Goal: Navigation & Orientation: Find specific page/section

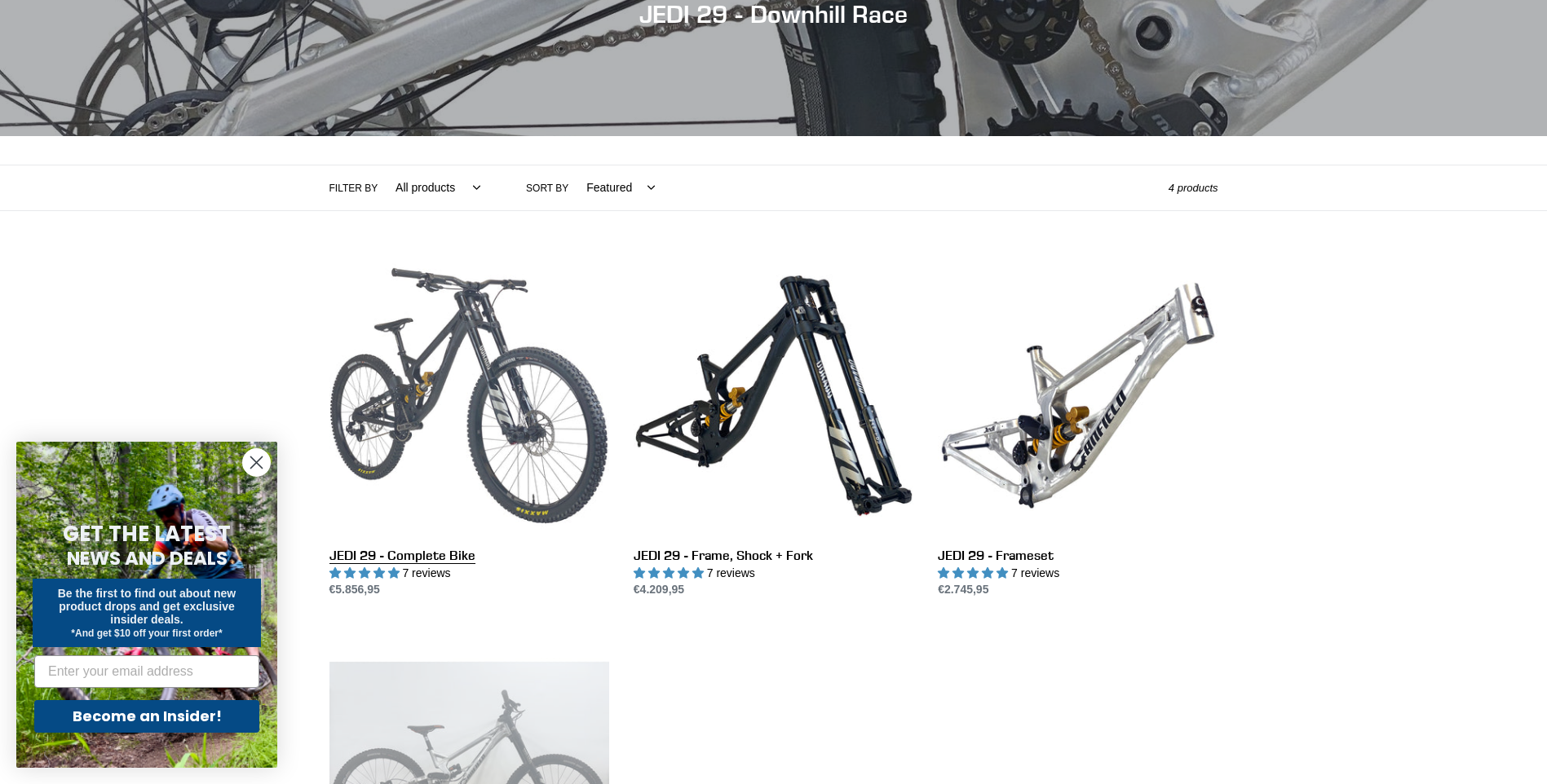
scroll to position [178, 0]
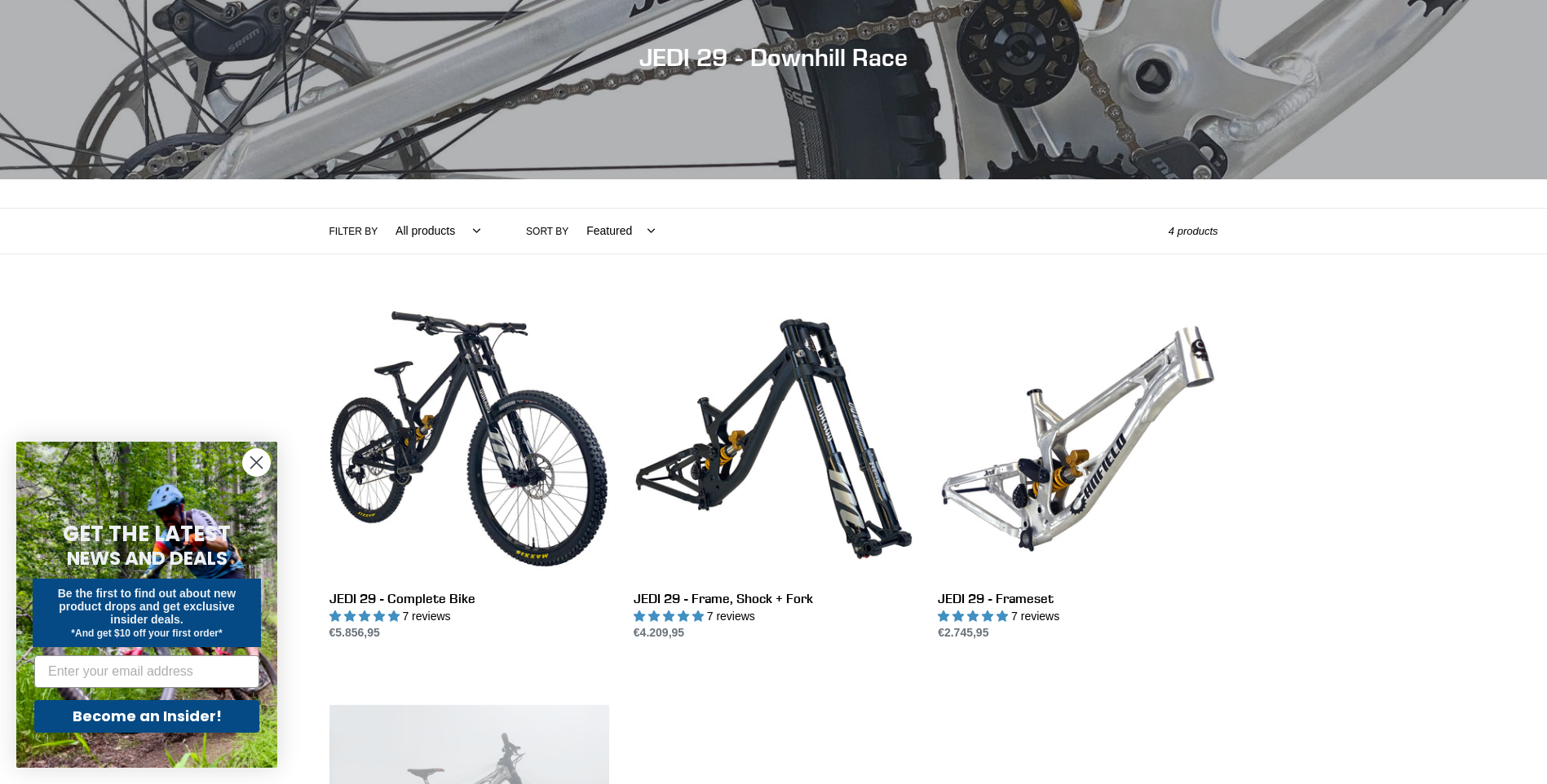
click at [422, 232] on select "All products 29er BFCM23 BFCM24 DEMO BIKE Downhill Full Suspension high-pivot J…" at bounding box center [433, 231] width 106 height 44
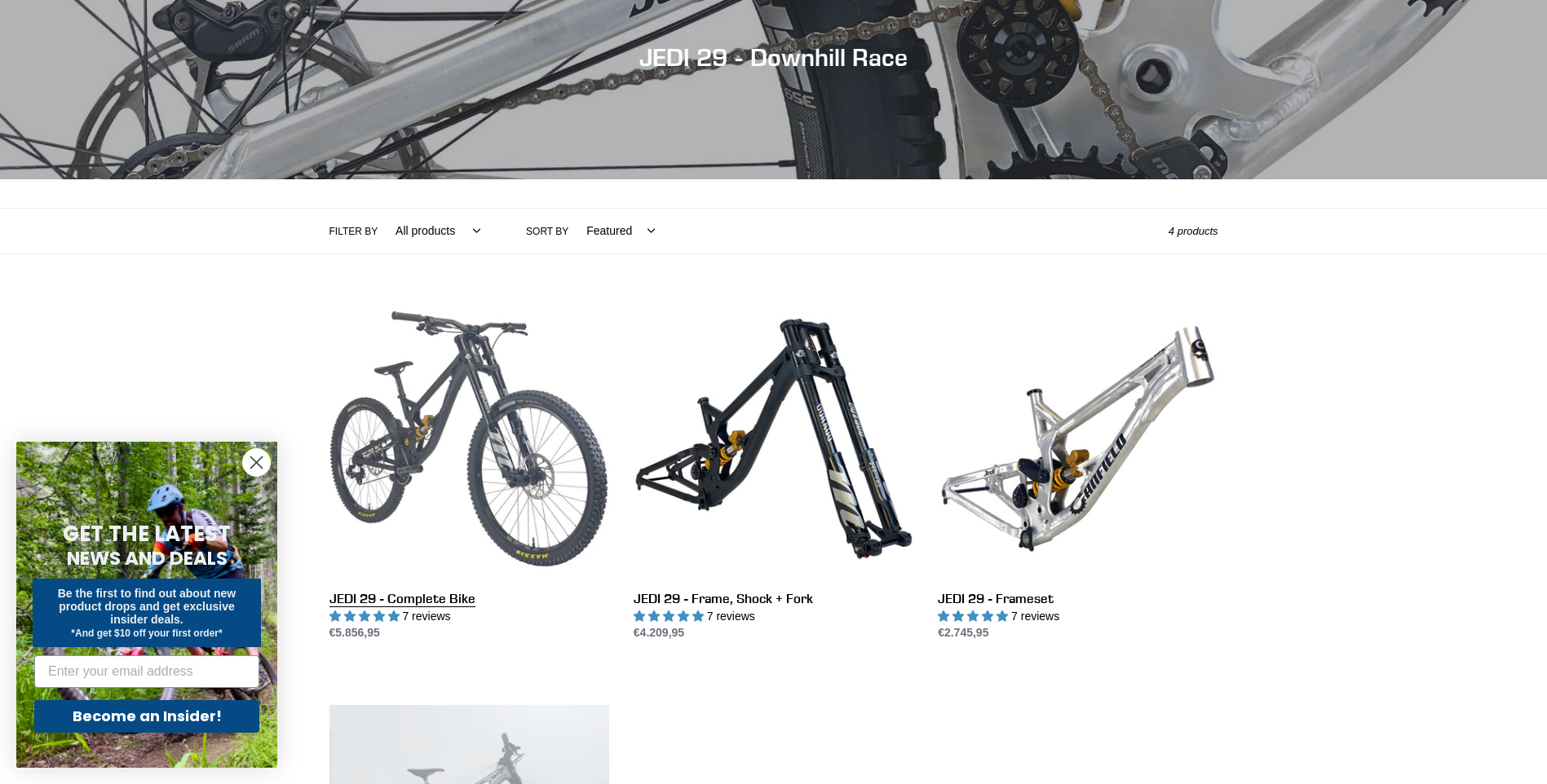
select select "/collections/jedi-29er-dh-bike/high-pivot"
click at [380, 209] on select "All products 29er BFCM23 BFCM24 DEMO BIKE Downhill Full Suspension high-pivot J…" at bounding box center [433, 231] width 106 height 44
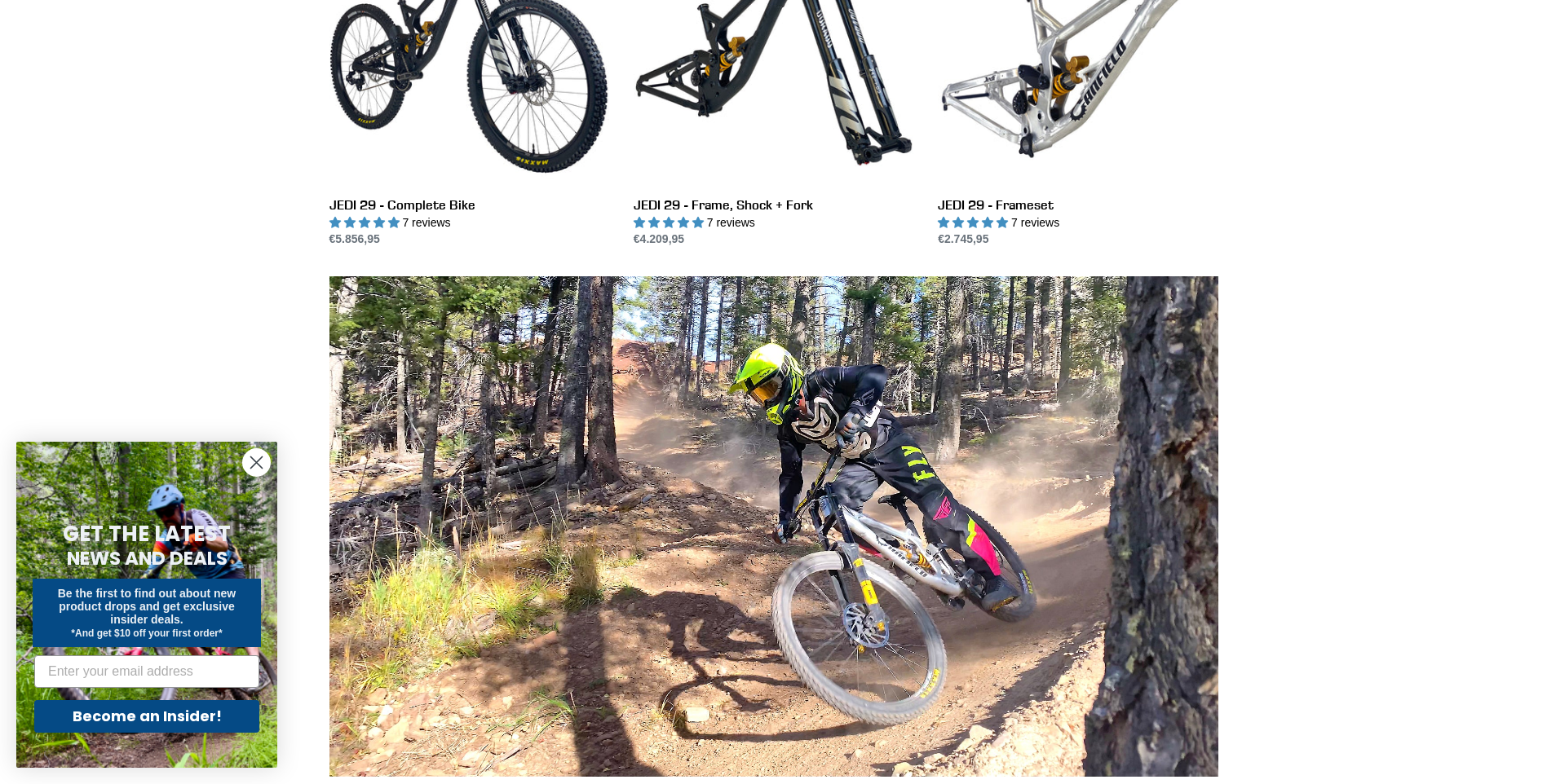
scroll to position [570, 0]
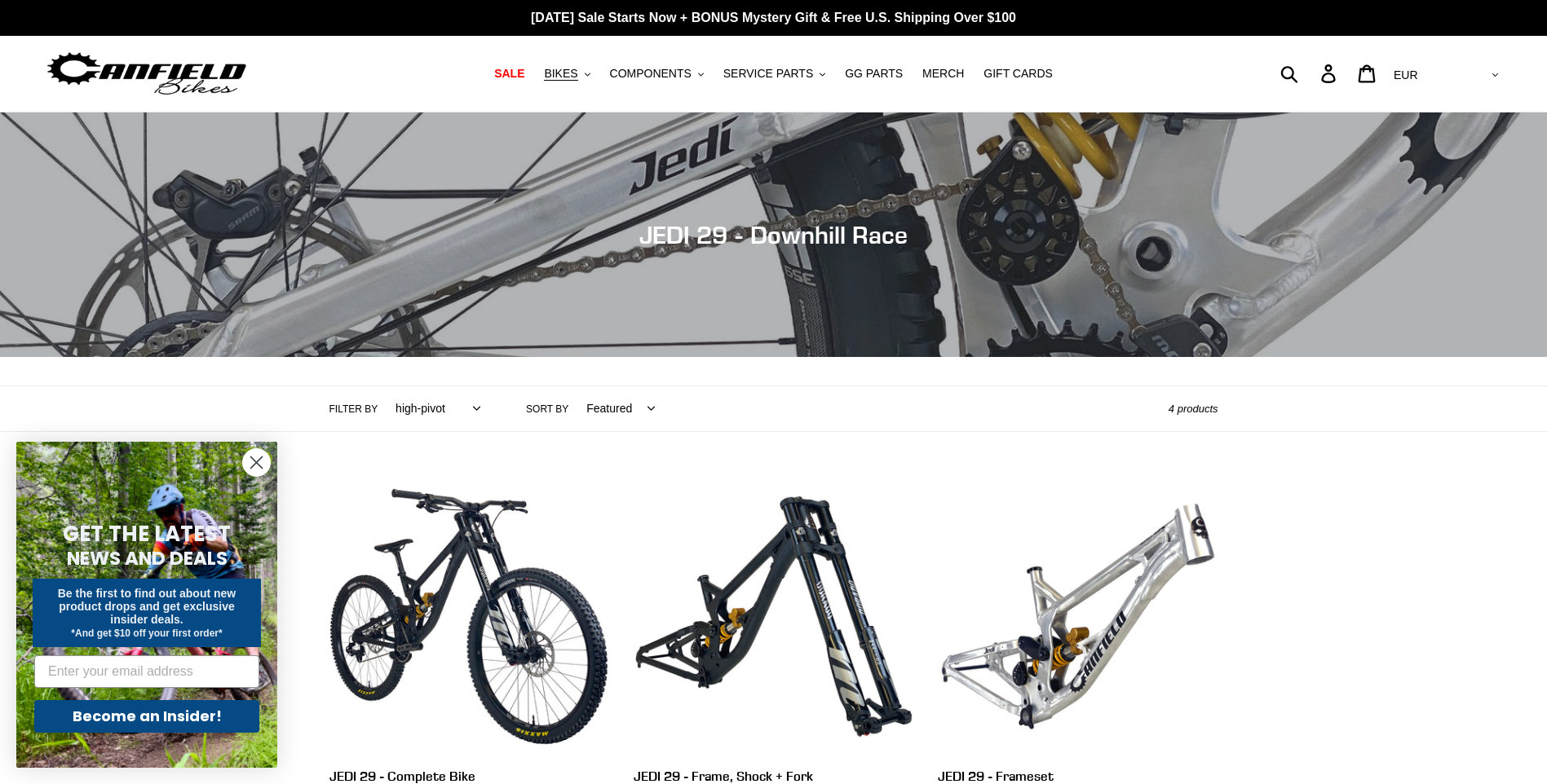
select select "/collections/jedi-29er-dh-bike/high-pivot"
click at [669, 69] on span "COMPONENTS" at bounding box center [651, 74] width 81 height 14
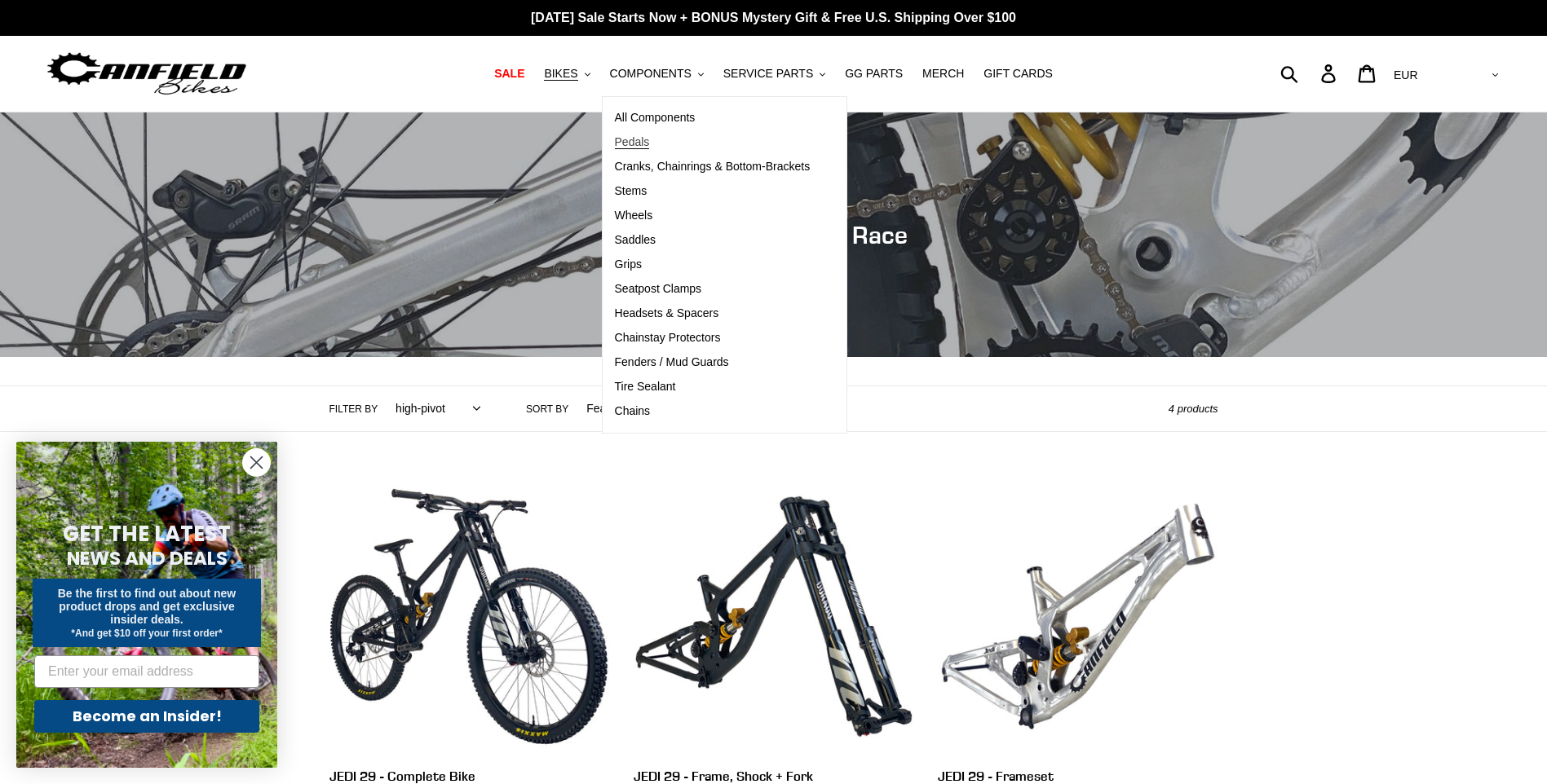
click at [646, 139] on span "Pedals" at bounding box center [632, 142] width 35 height 14
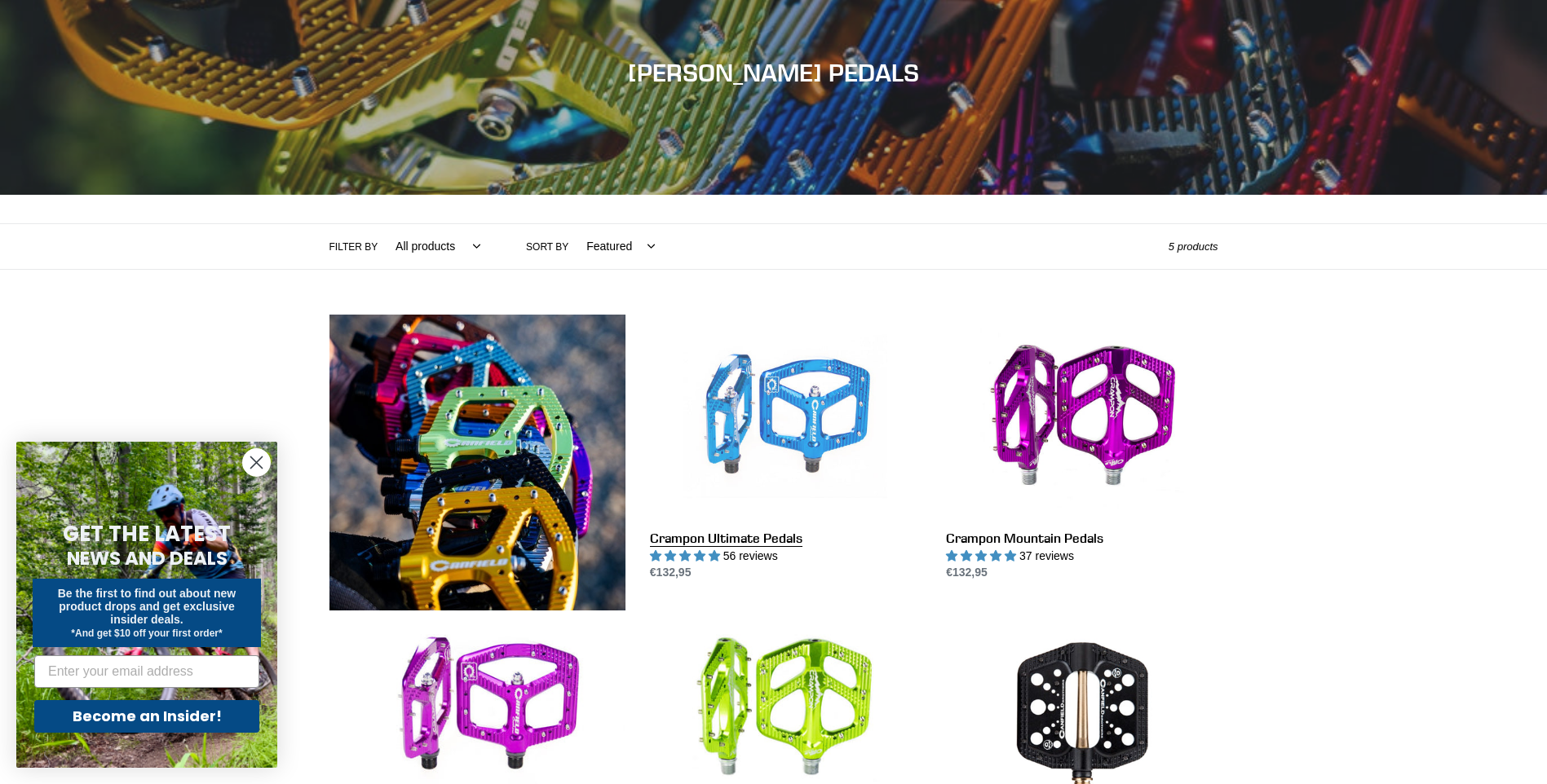
scroll to position [163, 0]
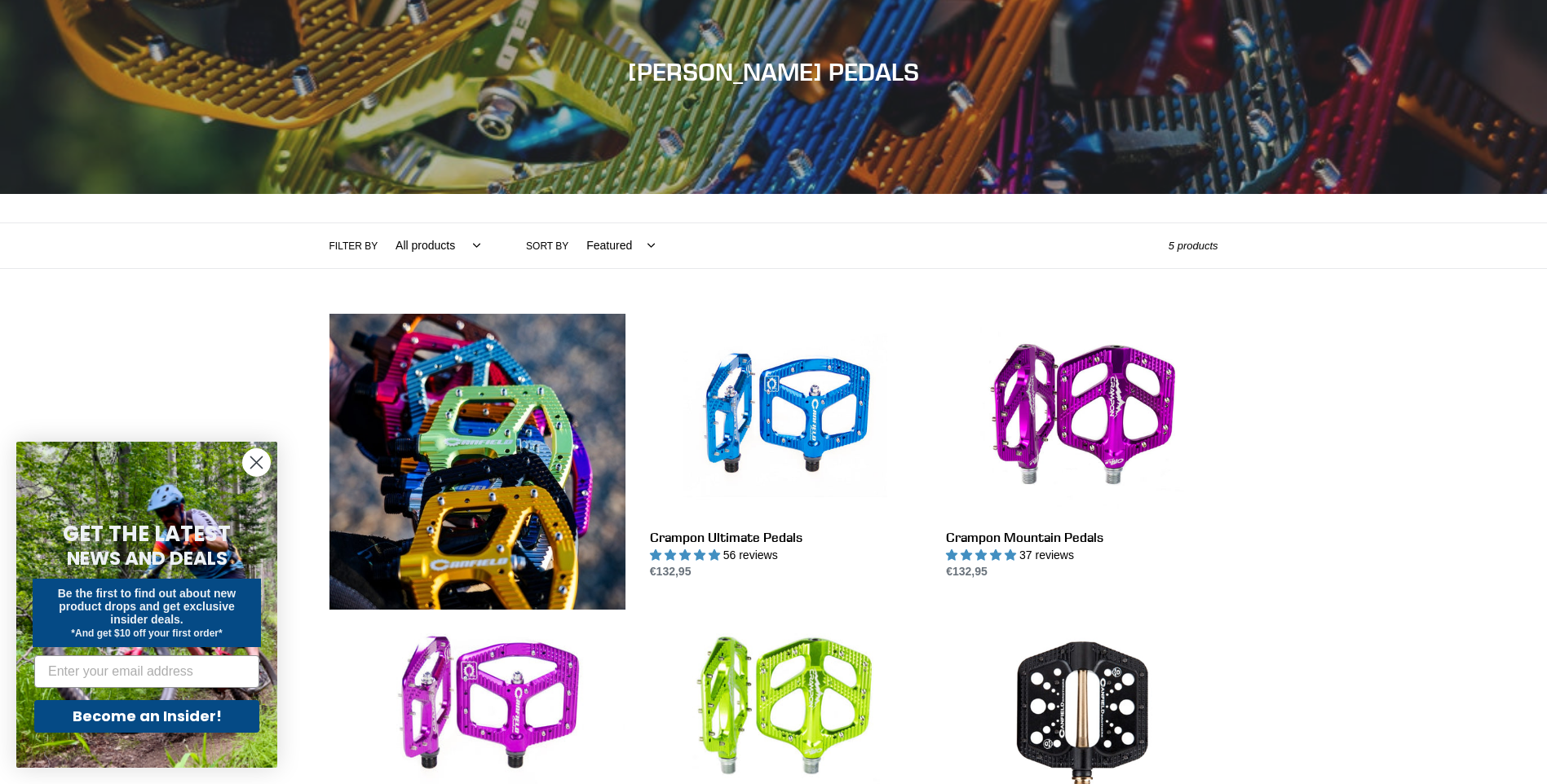
click at [446, 246] on select "All products Components Crampon Ultimate [GEOGRAPHIC_DATA]" at bounding box center [433, 245] width 106 height 44
click at [380, 223] on select "All products Components Crampon Ultimate [GEOGRAPHIC_DATA]" at bounding box center [433, 245] width 106 height 44
click at [357, 244] on label "Filter by" at bounding box center [354, 246] width 49 height 15
click at [593, 242] on select "Featured Best selling Alphabetically, A-Z Alphabetically, Z-A Price, low to hig…" at bounding box center [616, 245] width 90 height 44
select select "best-selling"
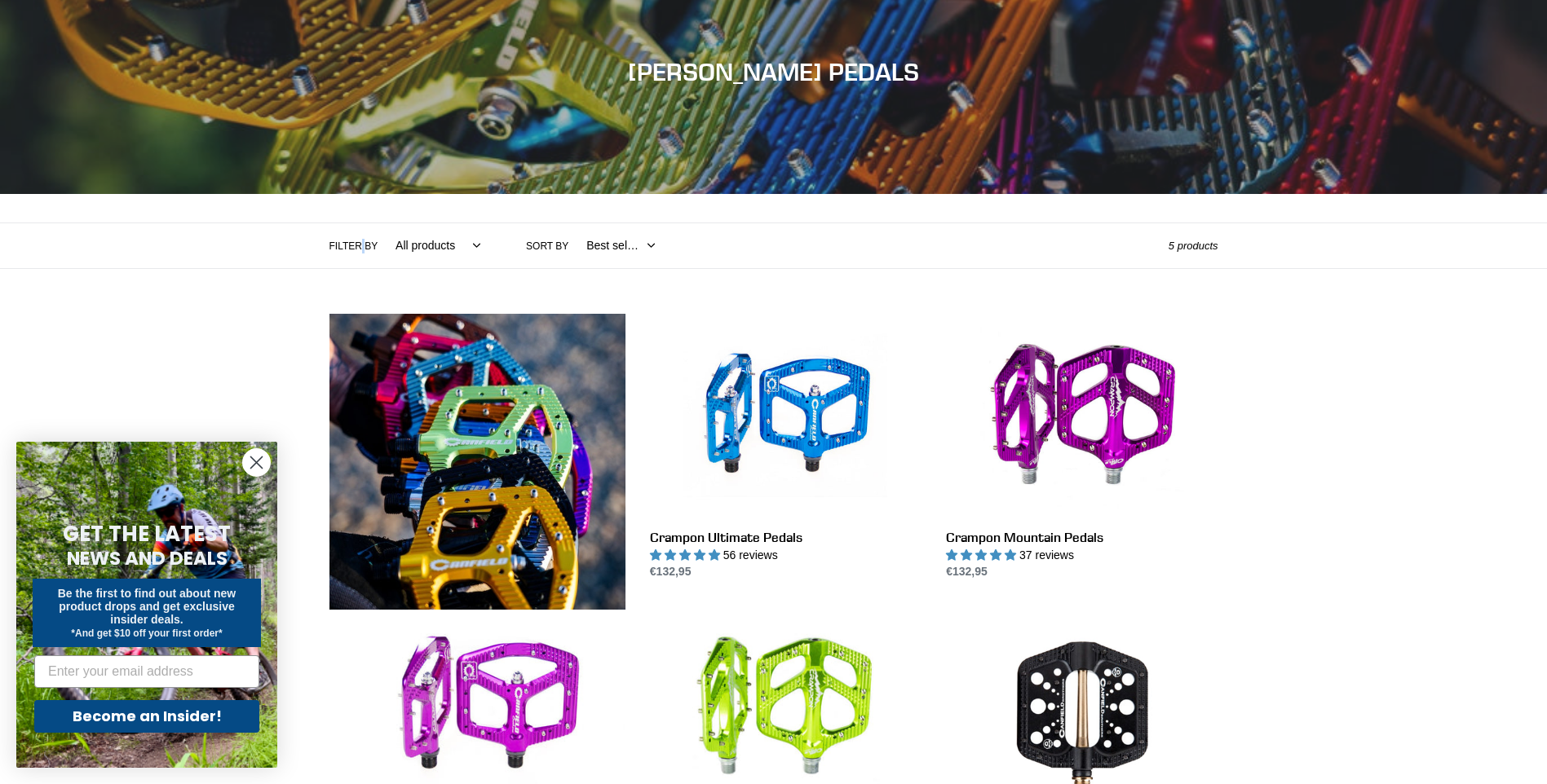
click at [571, 223] on select "Featured Best selling Alphabetically, A-Z Alphabetically, Z-A Price, low to hig…" at bounding box center [616, 245] width 90 height 44
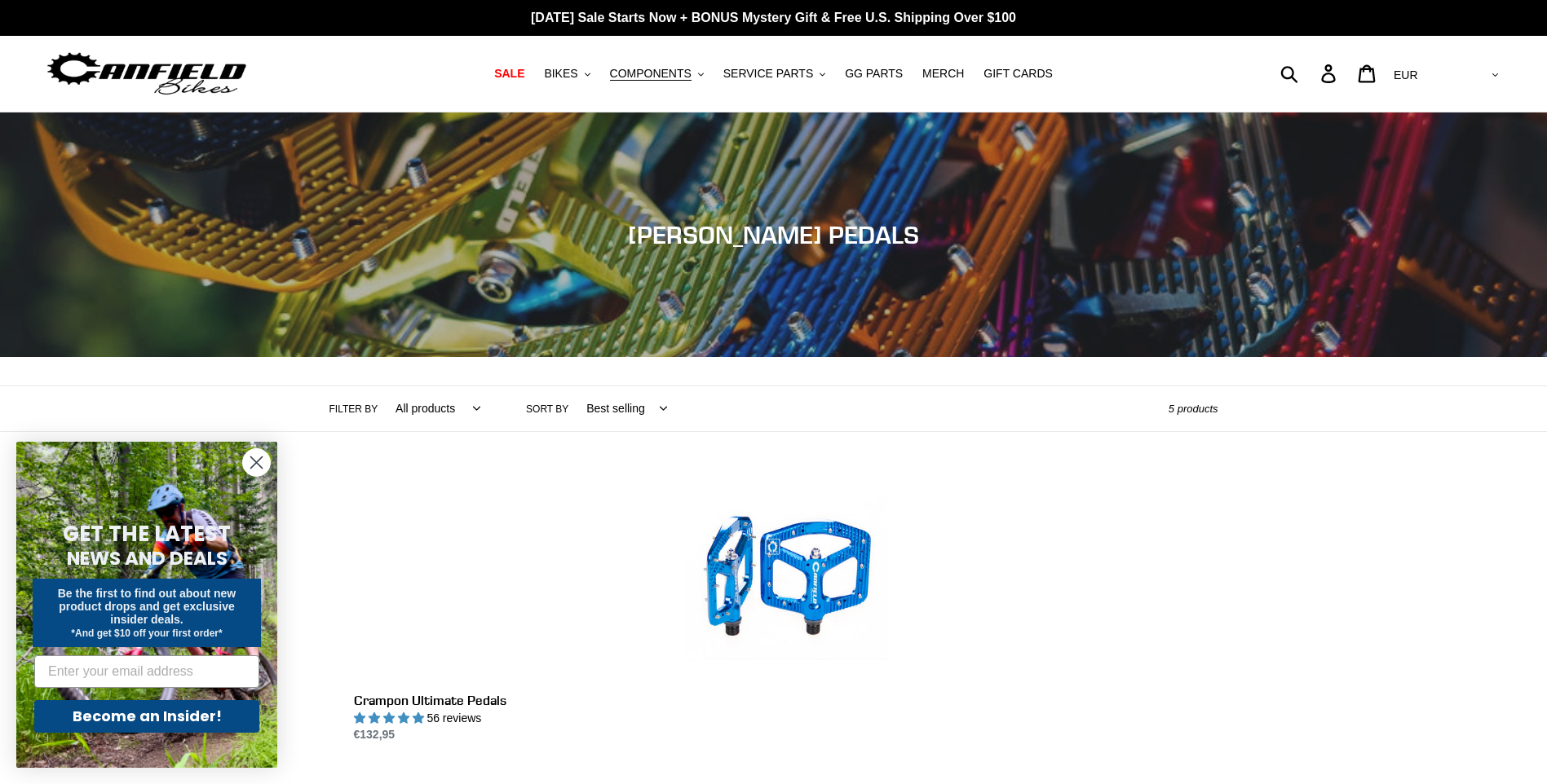
click at [443, 409] on select "All products Components Crampon Ultimate [GEOGRAPHIC_DATA]" at bounding box center [433, 408] width 106 height 44
